Goal: Information Seeking & Learning: Understand process/instructions

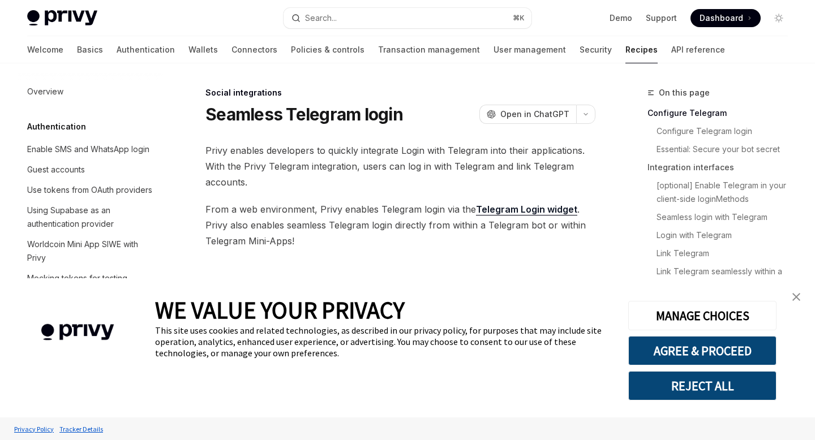
type textarea "*"
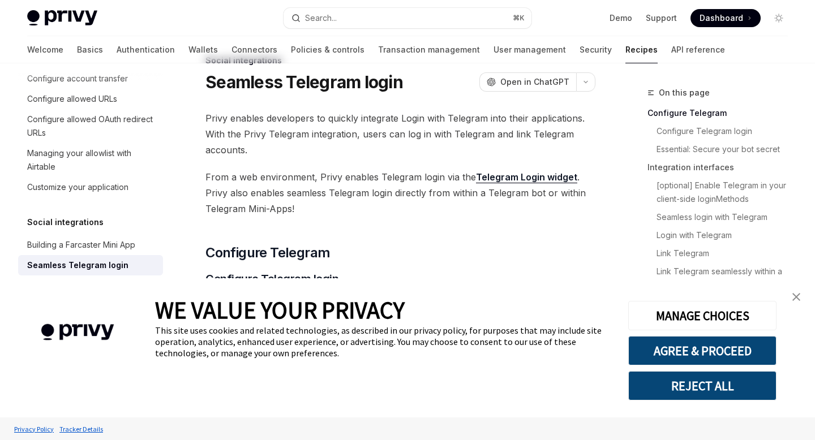
scroll to position [17, 0]
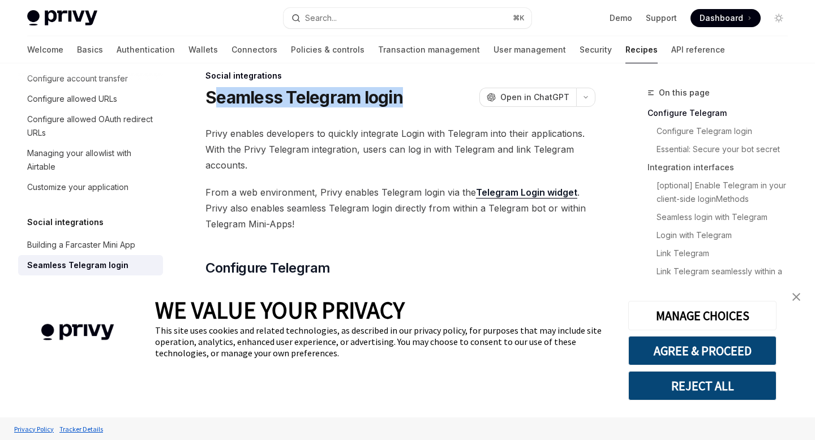
drag, startPoint x: 212, startPoint y: 101, endPoint x: 404, endPoint y: 101, distance: 192.4
click at [404, 101] on div "Seamless Telegram login OpenAI Open in ChatGPT" at bounding box center [400, 97] width 390 height 20
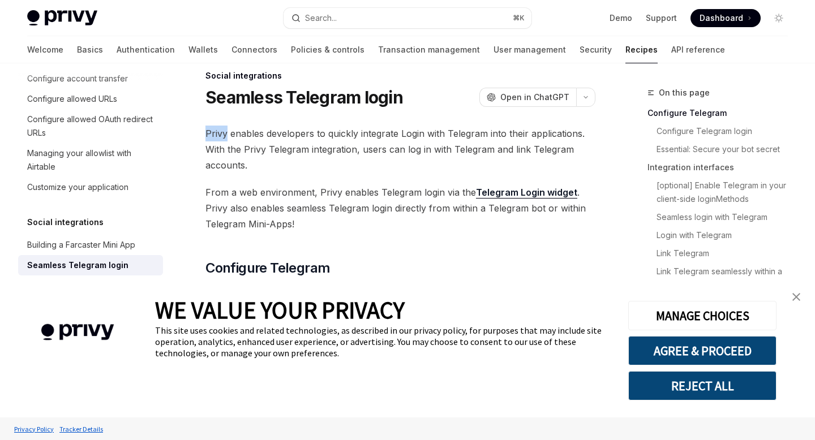
drag, startPoint x: 225, startPoint y: 134, endPoint x: 516, endPoint y: 121, distance: 291.2
